Goal: Task Accomplishment & Management: Use online tool/utility

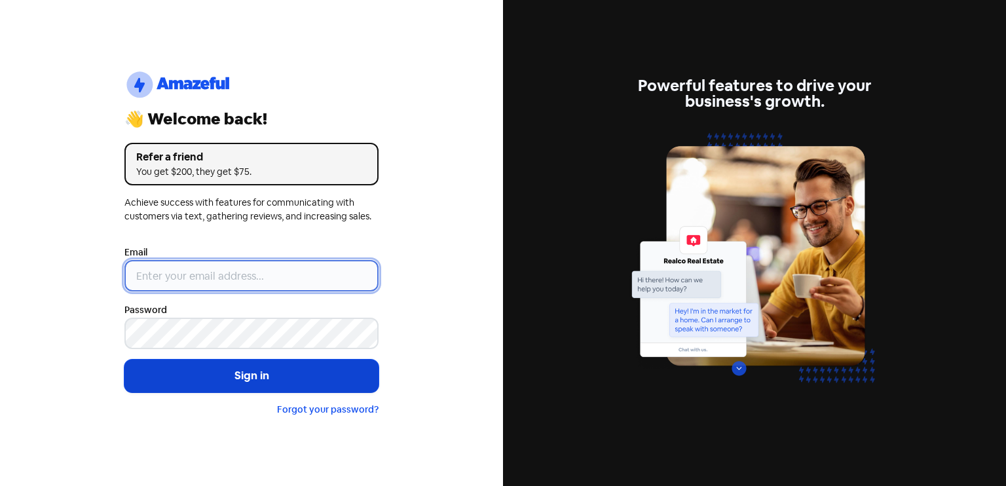
type input "[EMAIL_ADDRESS][DOMAIN_NAME]"
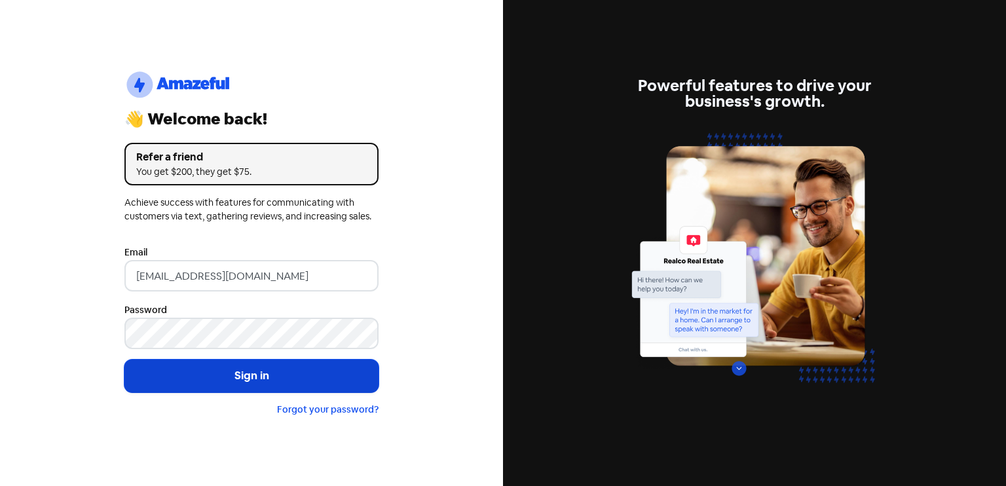
click at [254, 374] on button "Sign in" at bounding box center [251, 376] width 254 height 33
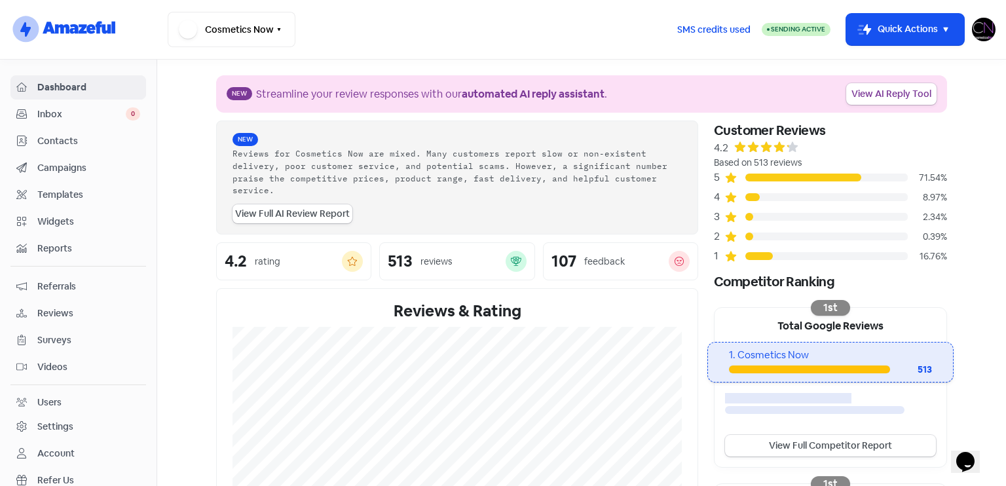
click at [107, 312] on span "Reviews" at bounding box center [88, 313] width 103 height 14
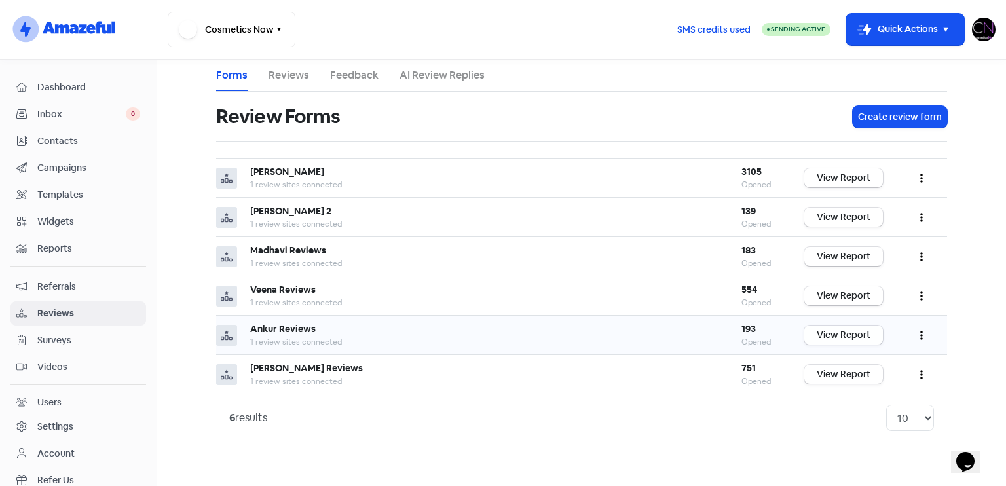
click at [848, 335] on link "View Report" at bounding box center [843, 334] width 79 height 19
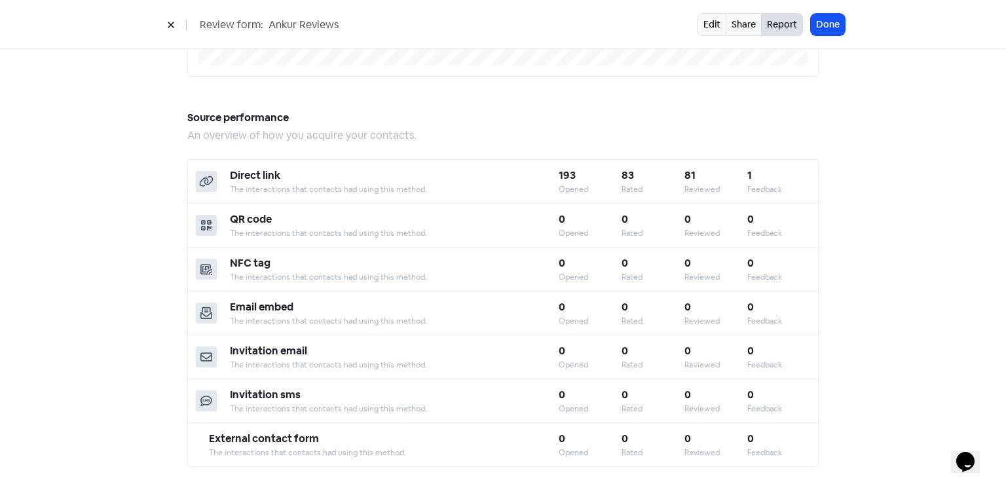
scroll to position [1147, 0]
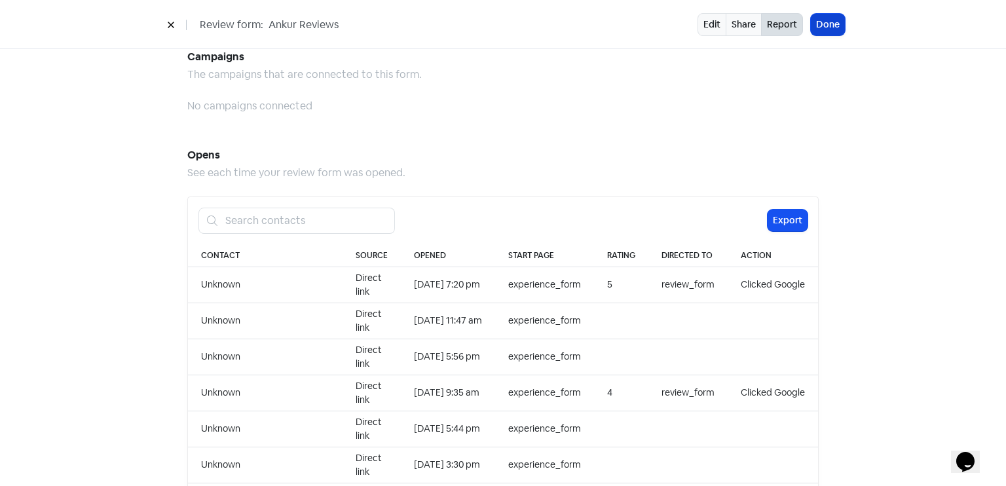
click at [834, 18] on button "Done" at bounding box center [828, 25] width 34 height 22
